Goal: Use online tool/utility: Use online tool/utility

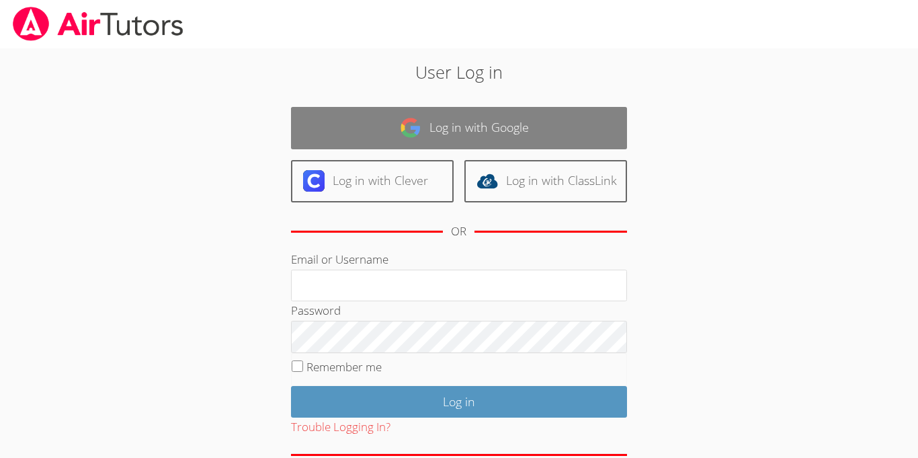
type input "[EMAIL_ADDRESS][DOMAIN_NAME]"
click at [488, 137] on link "Log in with Google" at bounding box center [459, 128] width 336 height 42
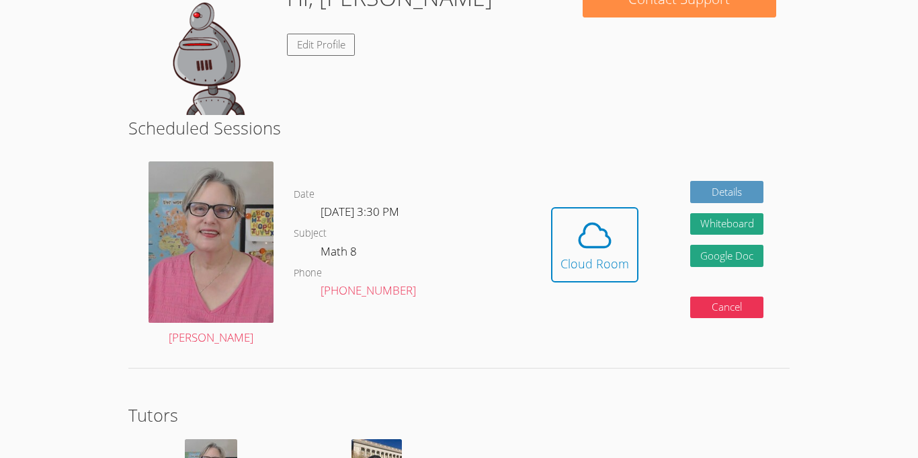
scroll to position [241, 0]
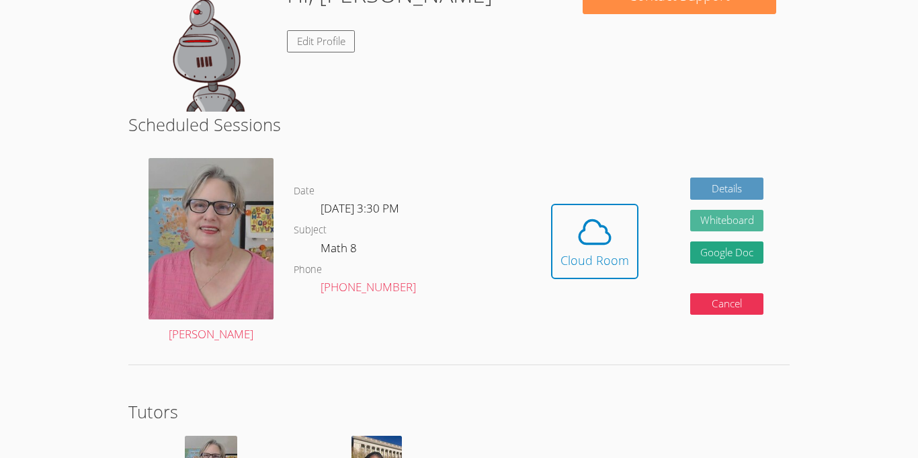
click at [716, 218] on button "Whiteboard" at bounding box center [727, 221] width 74 height 22
